Goal: Find specific page/section: Find specific page/section

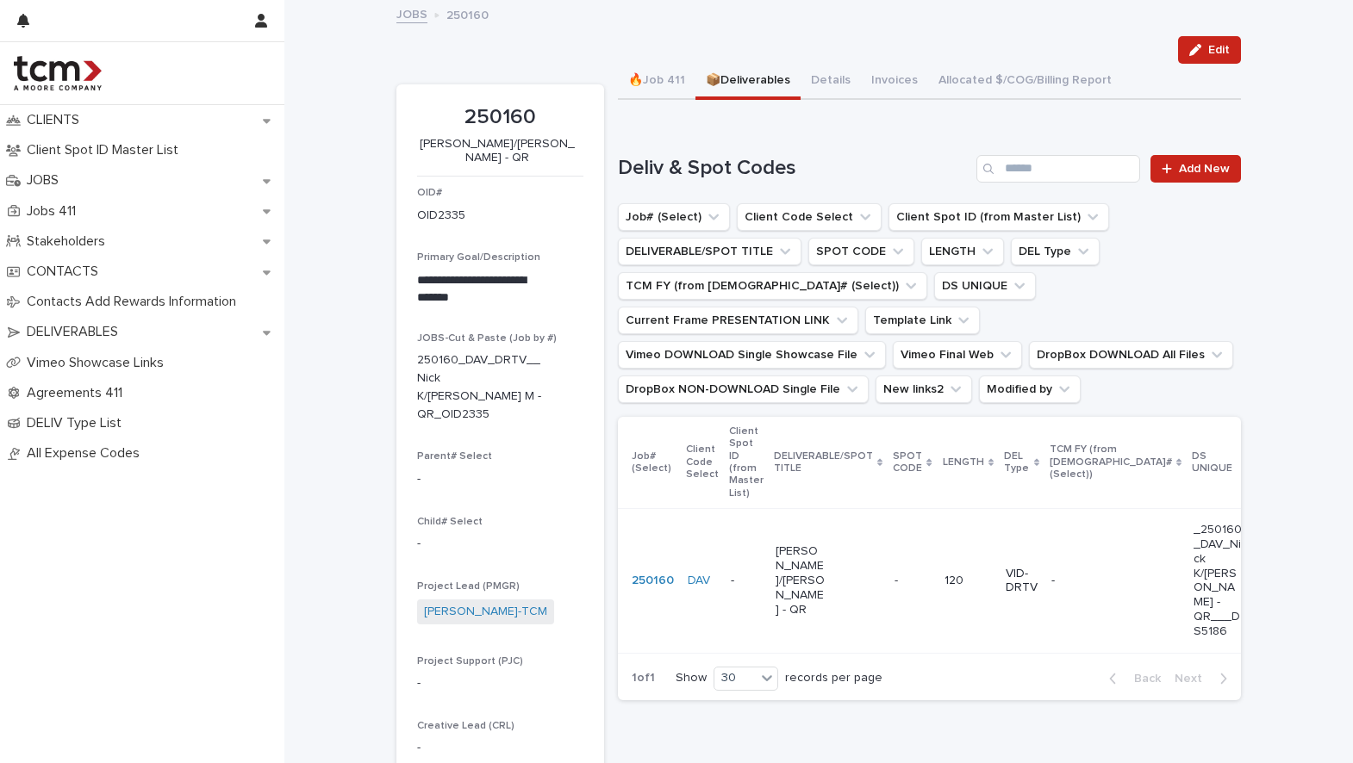
click at [782, 553] on p "[PERSON_NAME]/[PERSON_NAME] - QR" at bounding box center [800, 581] width 51 height 72
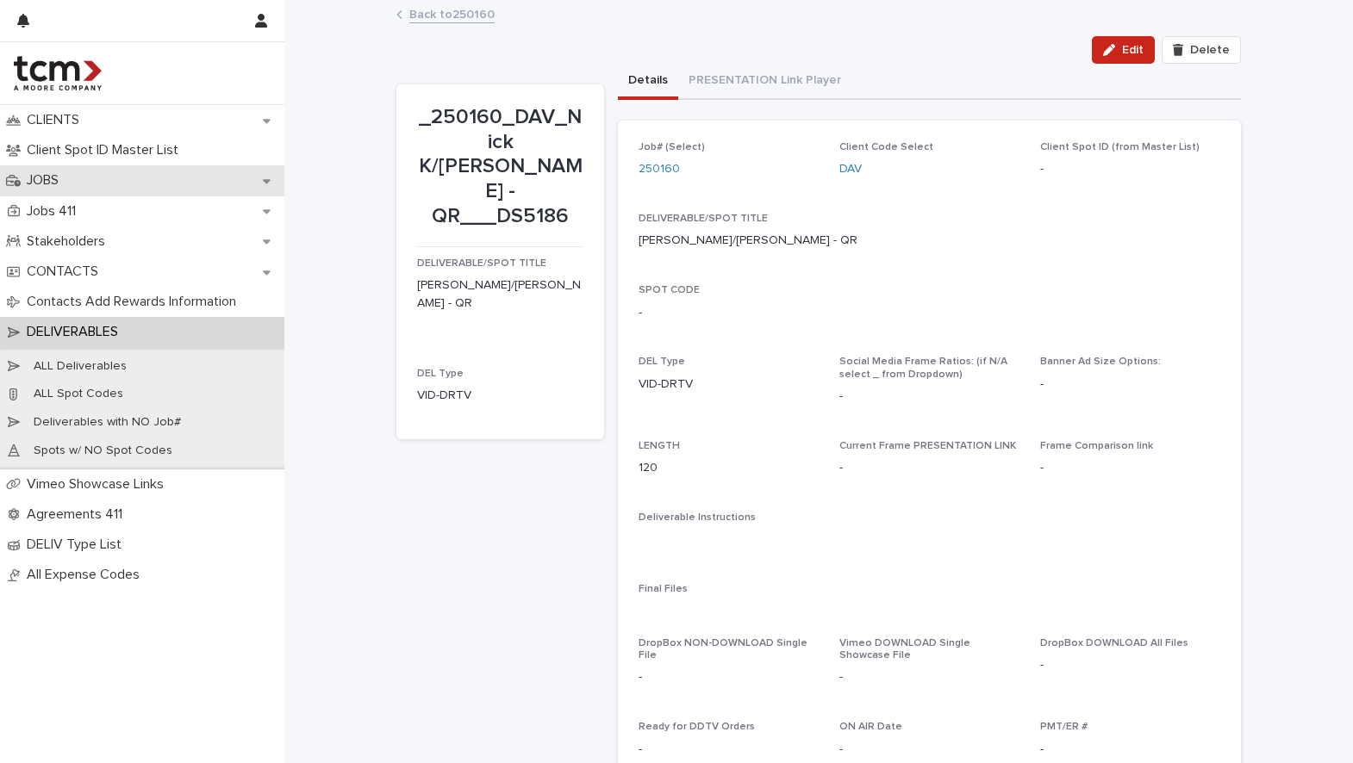
click at [122, 181] on div "JOBS" at bounding box center [142, 180] width 284 height 30
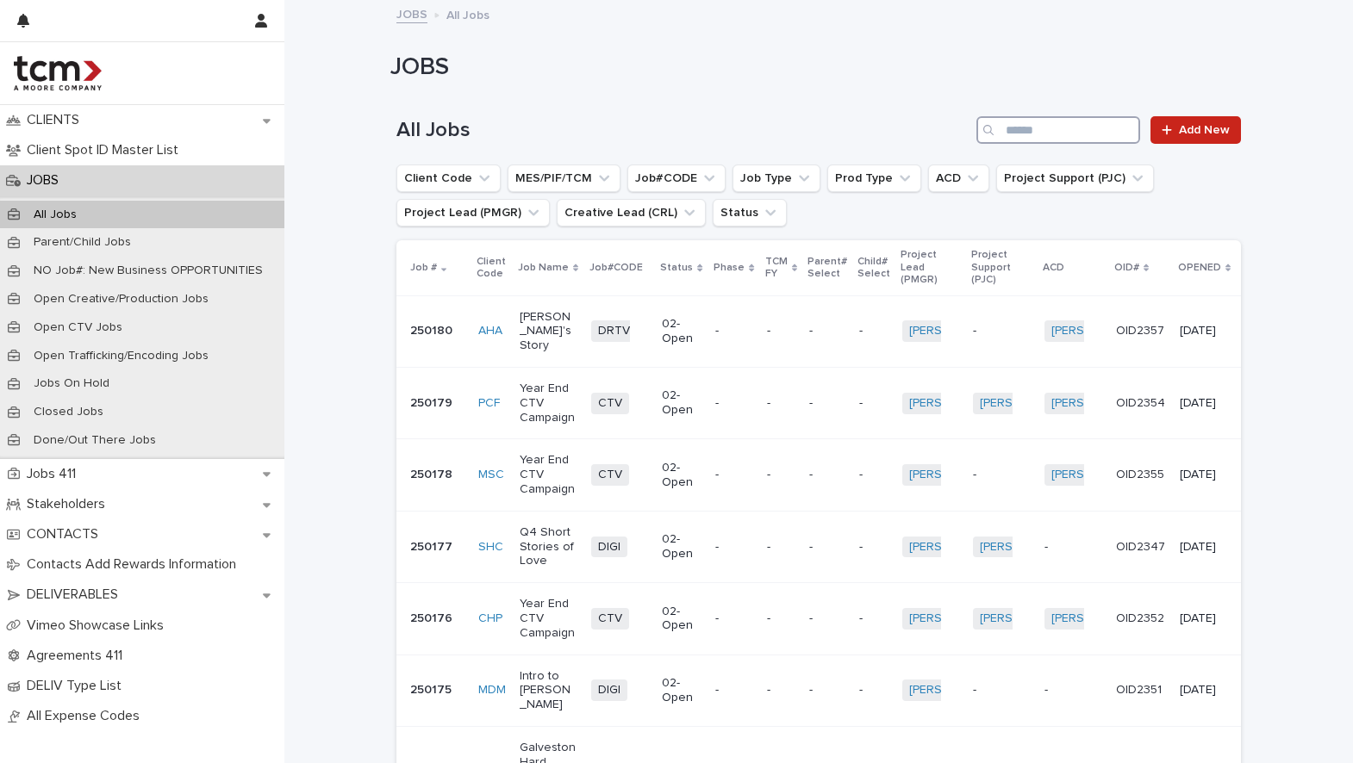
click at [1052, 133] on input "Search" at bounding box center [1058, 130] width 164 height 28
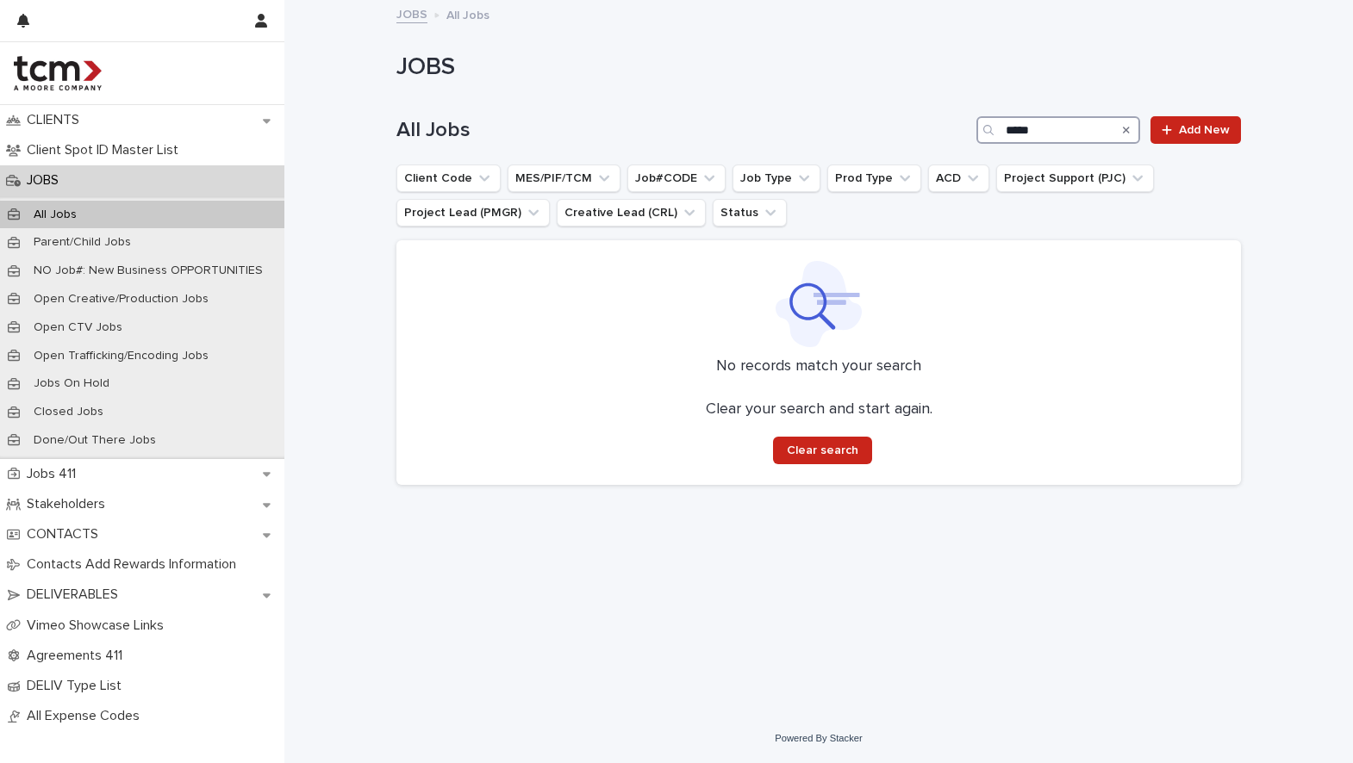
type input "*****"
